Goal: Information Seeking & Learning: Check status

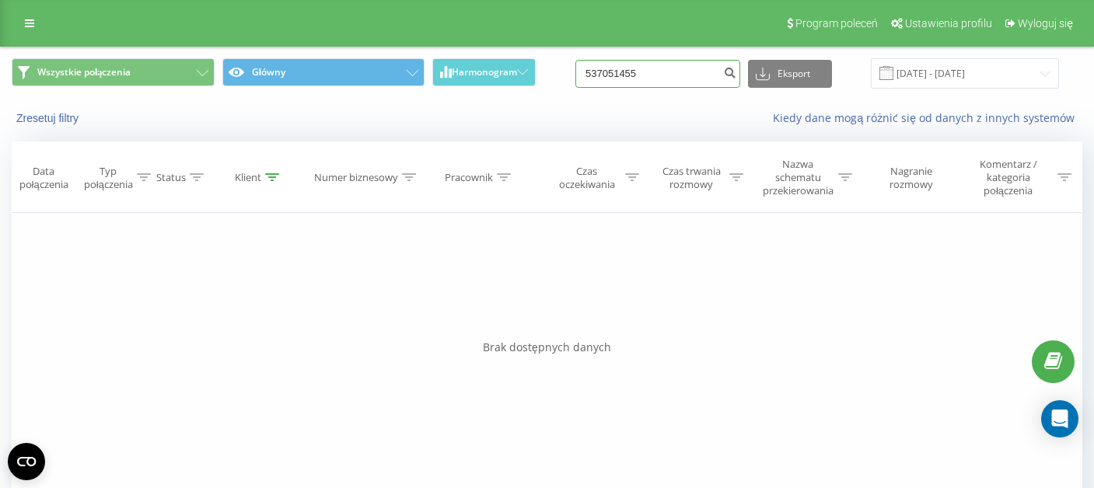
click at [677, 71] on input "537051455" at bounding box center [657, 74] width 165 height 28
paste input "48503525000"
type input "48503525000"
click at [736, 70] on icon "submit" at bounding box center [729, 70] width 13 height 9
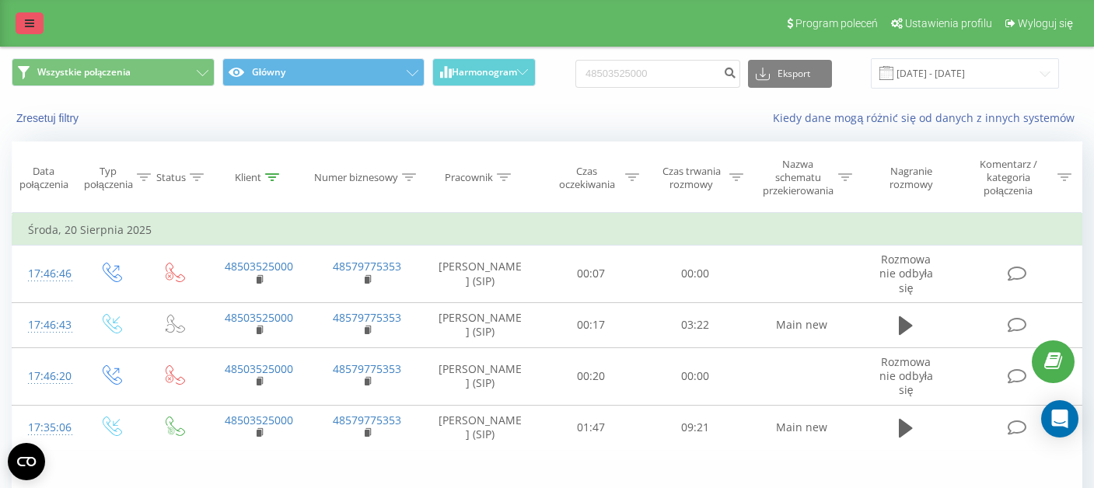
click at [37, 19] on link at bounding box center [30, 23] width 28 height 22
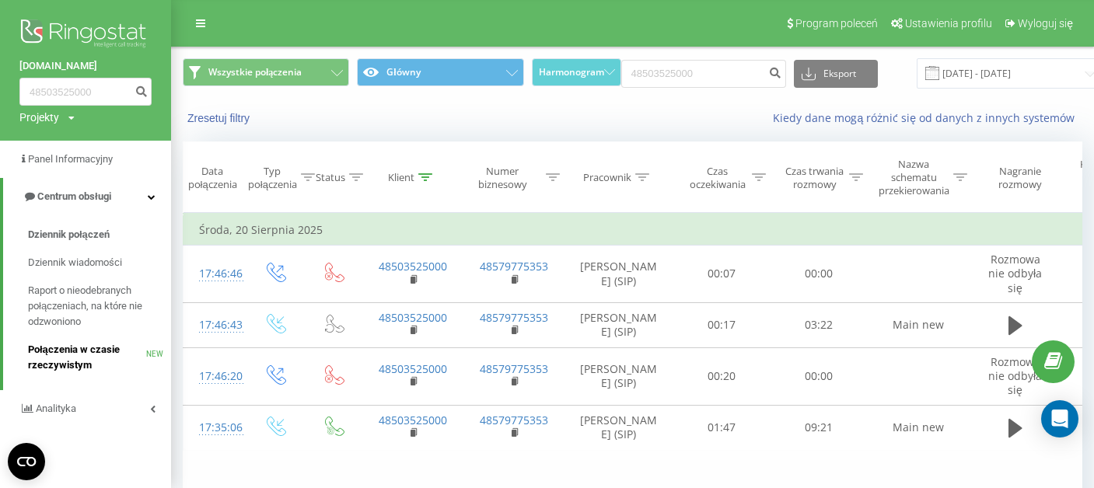
click at [75, 354] on span "Połączenia w czasie rzeczywistym" at bounding box center [87, 357] width 118 height 31
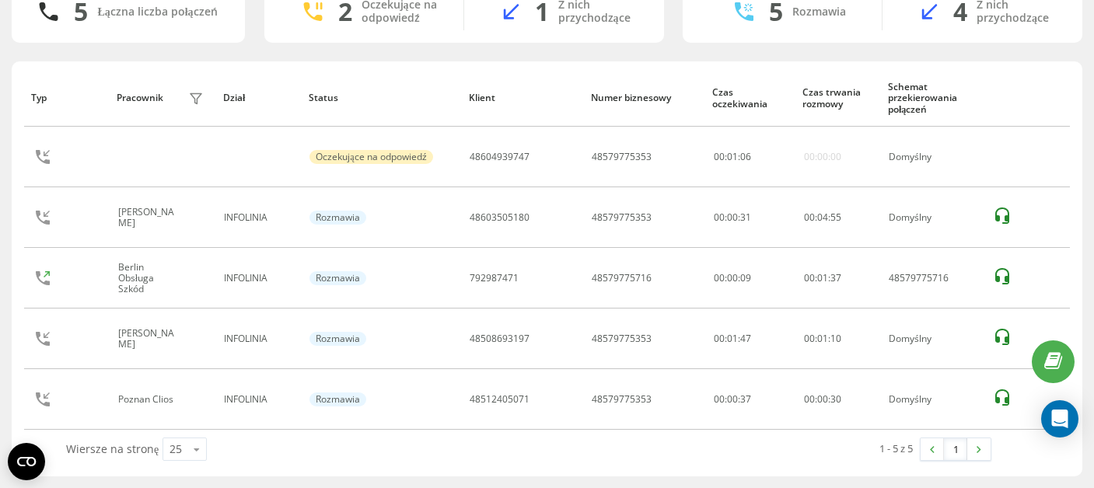
scroll to position [78, 0]
